Goal: Task Accomplishment & Management: Manage account settings

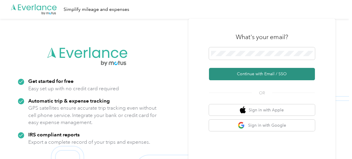
click at [267, 76] on button "Continue with Email / SSO" at bounding box center [262, 74] width 106 height 12
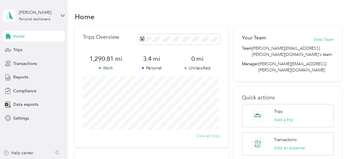
click at [211, 135] on button "View all trips" at bounding box center [208, 136] width 24 height 6
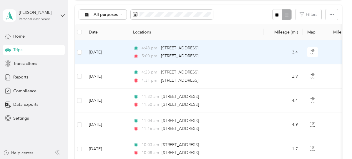
scroll to position [58, 0]
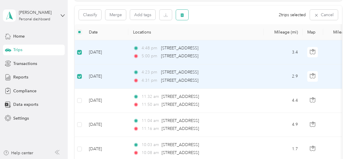
click at [183, 14] on icon "button" at bounding box center [183, 15] width 4 height 4
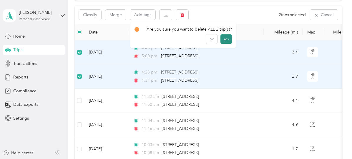
click at [226, 38] on button "Yes" at bounding box center [226, 38] width 11 height 9
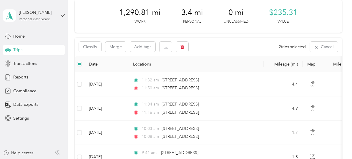
scroll to position [0, 0]
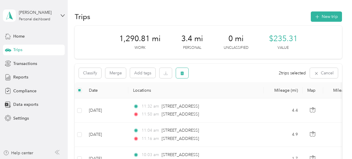
click at [184, 76] on button "button" at bounding box center [182, 73] width 12 height 10
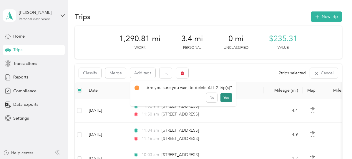
click at [222, 99] on button "Yes" at bounding box center [226, 97] width 11 height 9
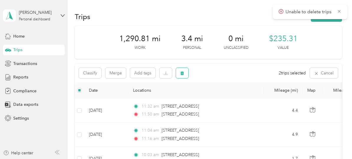
click at [181, 73] on icon "button" at bounding box center [183, 74] width 4 height 4
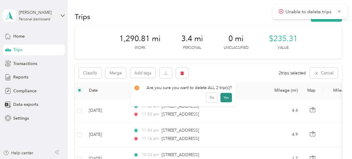
click at [224, 98] on button "Yes" at bounding box center [226, 97] width 11 height 9
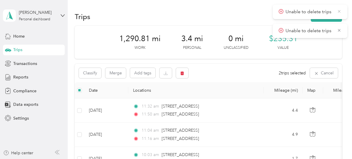
click at [339, 10] on icon at bounding box center [339, 11] width 5 height 5
click at [341, 11] on icon at bounding box center [339, 11] width 5 height 5
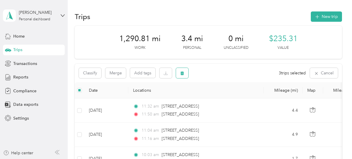
click at [182, 73] on icon "button" at bounding box center [183, 74] width 4 height 4
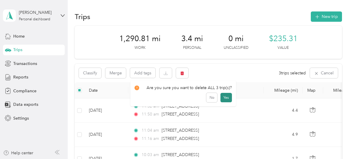
click at [225, 99] on button "Yes" at bounding box center [226, 97] width 11 height 9
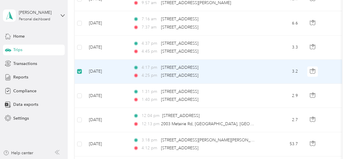
scroll to position [500, 0]
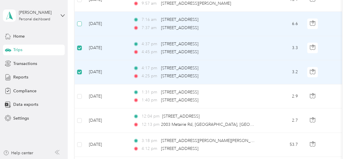
click at [79, 23] on label at bounding box center [79, 24] width 5 height 6
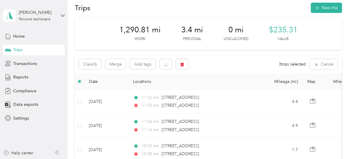
scroll to position [0, 0]
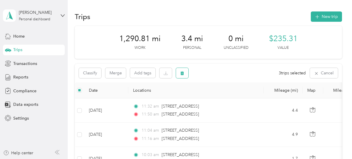
click at [183, 74] on icon "button" at bounding box center [183, 74] width 4 height 4
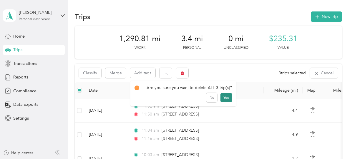
click at [223, 97] on button "Yes" at bounding box center [226, 97] width 11 height 9
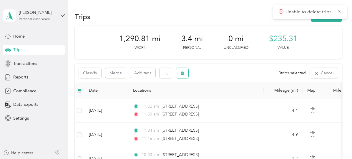
click at [183, 73] on icon "button" at bounding box center [183, 74] width 4 height 4
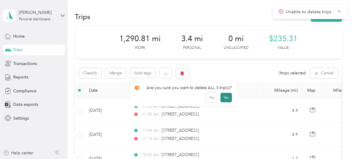
click at [227, 97] on button "Yes" at bounding box center [226, 97] width 11 height 9
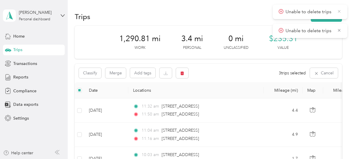
click at [337, 13] on icon at bounding box center [339, 11] width 5 height 5
click at [339, 11] on icon at bounding box center [339, 11] width 3 height 3
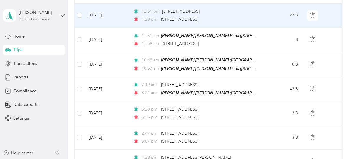
scroll to position [324, 0]
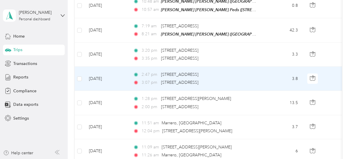
click at [82, 78] on td at bounding box center [79, 79] width 9 height 24
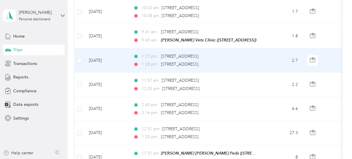
scroll to position [0, 0]
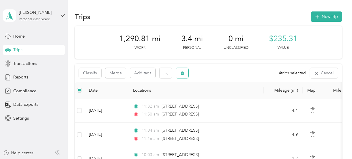
click at [184, 74] on icon "button" at bounding box center [182, 73] width 4 height 4
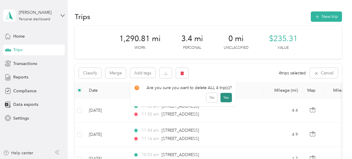
click at [223, 97] on button "Yes" at bounding box center [226, 97] width 11 height 9
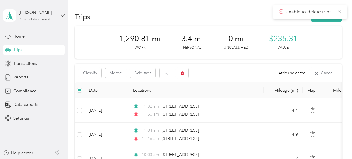
click at [340, 12] on icon at bounding box center [339, 11] width 5 height 5
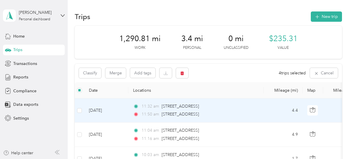
scroll to position [29, 0]
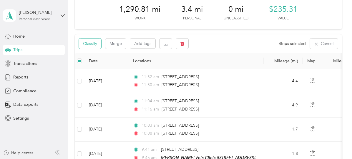
click at [89, 44] on button "Classify" at bounding box center [90, 44] width 22 height 10
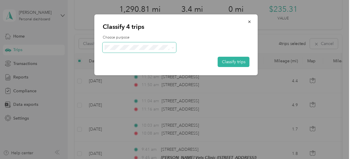
click at [173, 47] on icon at bounding box center [172, 48] width 3 height 3
click at [158, 69] on span "Personal" at bounding box center [144, 67] width 55 height 6
click at [232, 62] on button "Classify trips" at bounding box center [234, 62] width 32 height 10
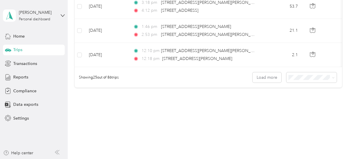
scroll to position [640, 0]
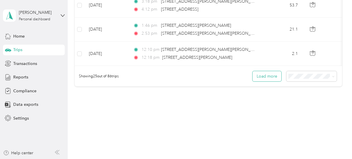
click at [269, 75] on button "Load more" at bounding box center [267, 76] width 29 height 10
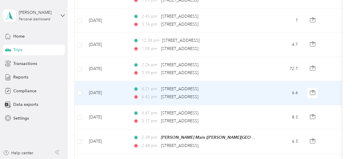
scroll to position [993, 0]
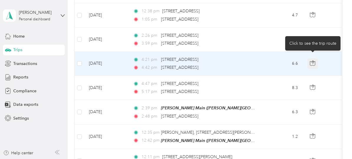
click at [313, 61] on icon "button" at bounding box center [313, 62] width 2 height 3
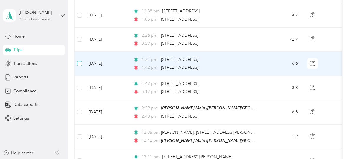
click at [79, 60] on label at bounding box center [79, 63] width 5 height 6
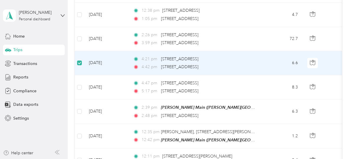
scroll to position [993, 0]
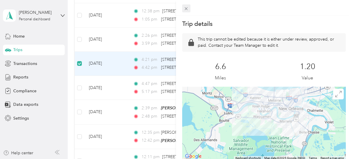
click at [184, 10] on icon at bounding box center [186, 8] width 5 height 5
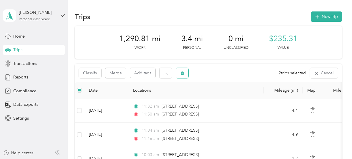
click at [184, 73] on icon "button" at bounding box center [182, 73] width 4 height 4
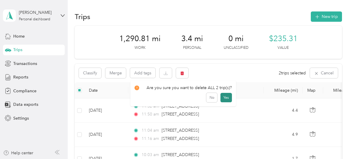
click at [223, 99] on button "Yes" at bounding box center [226, 97] width 11 height 9
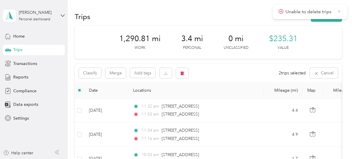
click at [341, 12] on icon at bounding box center [339, 11] width 5 height 5
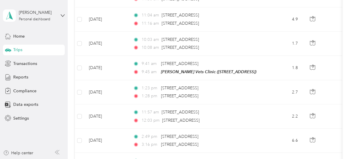
scroll to position [29, 0]
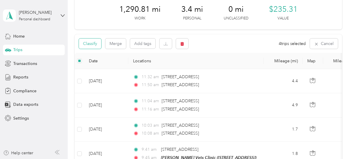
click at [95, 46] on button "Classify" at bounding box center [90, 44] width 22 height 10
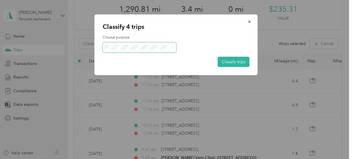
click at [170, 47] on span at bounding box center [171, 47] width 5 height 6
click at [172, 48] on icon at bounding box center [172, 48] width 3 height 3
click at [237, 62] on button "Classify trips" at bounding box center [234, 62] width 32 height 10
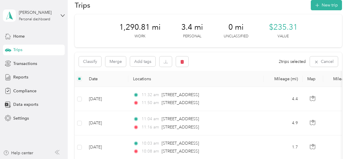
scroll to position [0, 0]
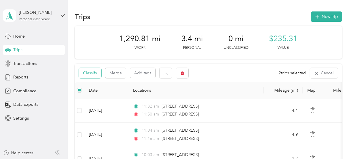
click at [91, 73] on button "Classify" at bounding box center [90, 73] width 22 height 10
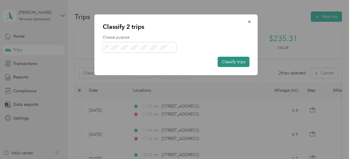
click at [240, 61] on button "Classify trips" at bounding box center [234, 62] width 32 height 10
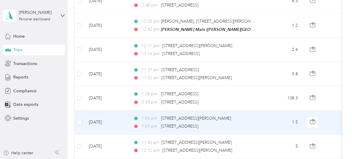
scroll to position [1252, 0]
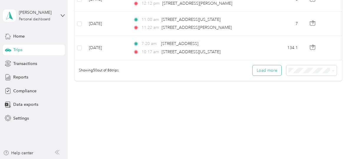
click at [262, 70] on button "Load more" at bounding box center [267, 70] width 29 height 10
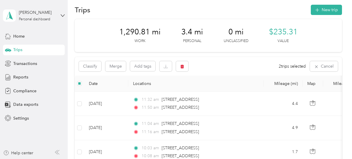
scroll to position [0, 0]
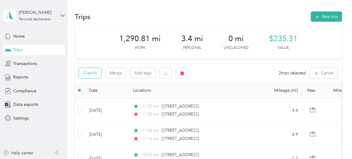
click at [91, 77] on button "Classify" at bounding box center [90, 73] width 22 height 10
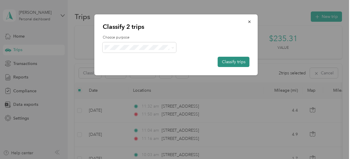
click at [238, 62] on button "Classify trips" at bounding box center [234, 62] width 32 height 10
